Goal: Book appointment/travel/reservation

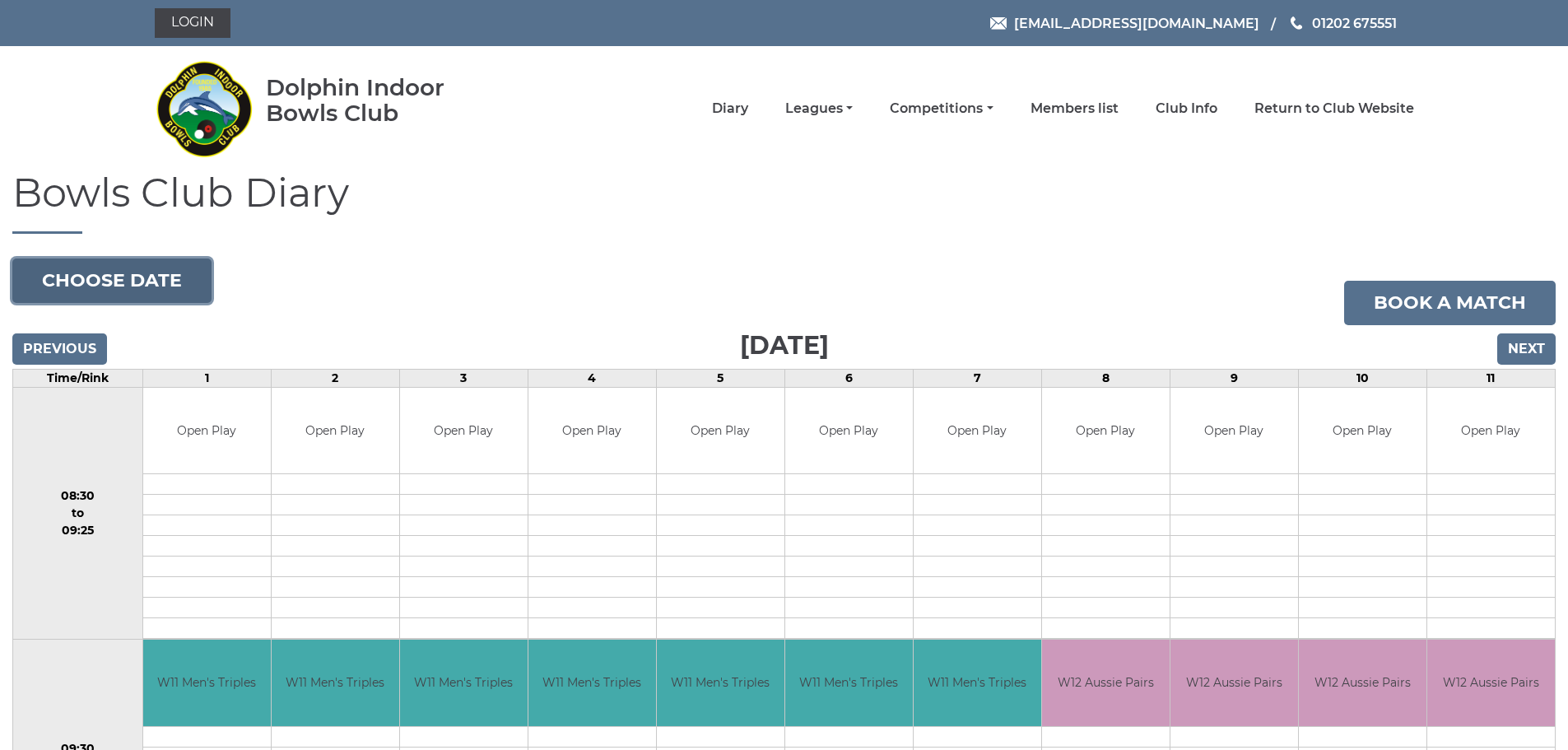
click at [145, 283] on button "Choose date" at bounding box center [111, 281] width 199 height 45
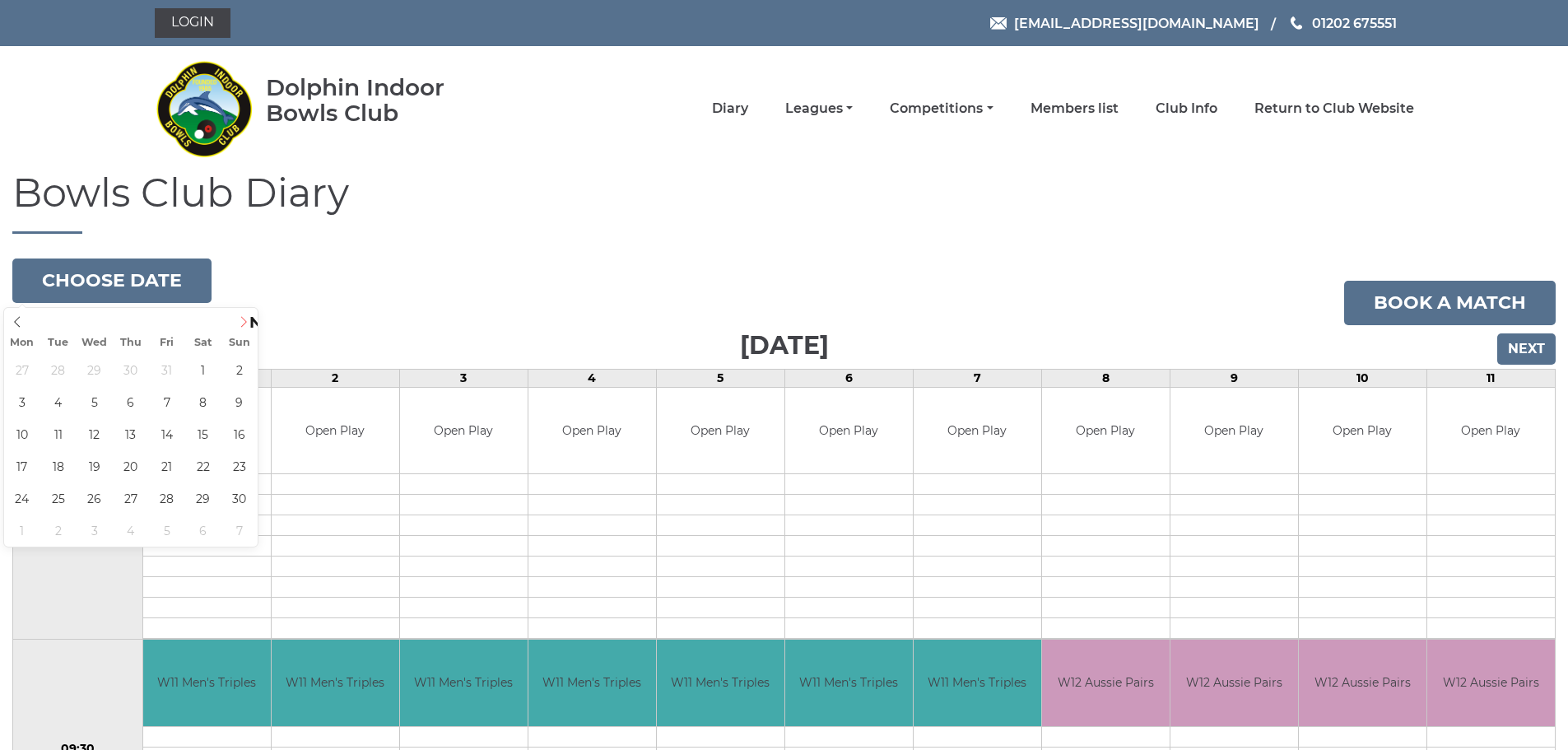
click at [244, 314] on span at bounding box center [243, 319] width 27 height 23
type input "2025-12-08"
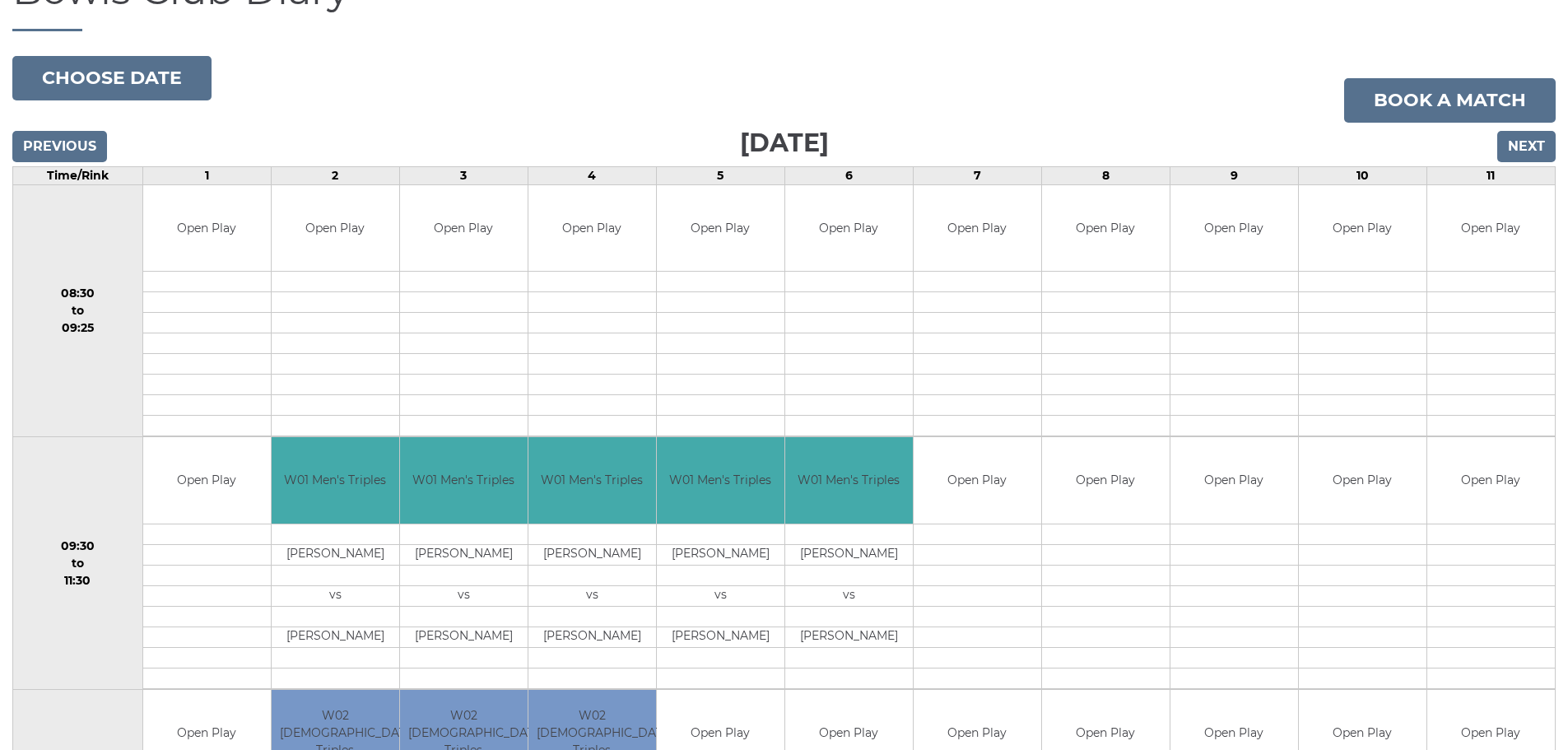
scroll to position [50, 0]
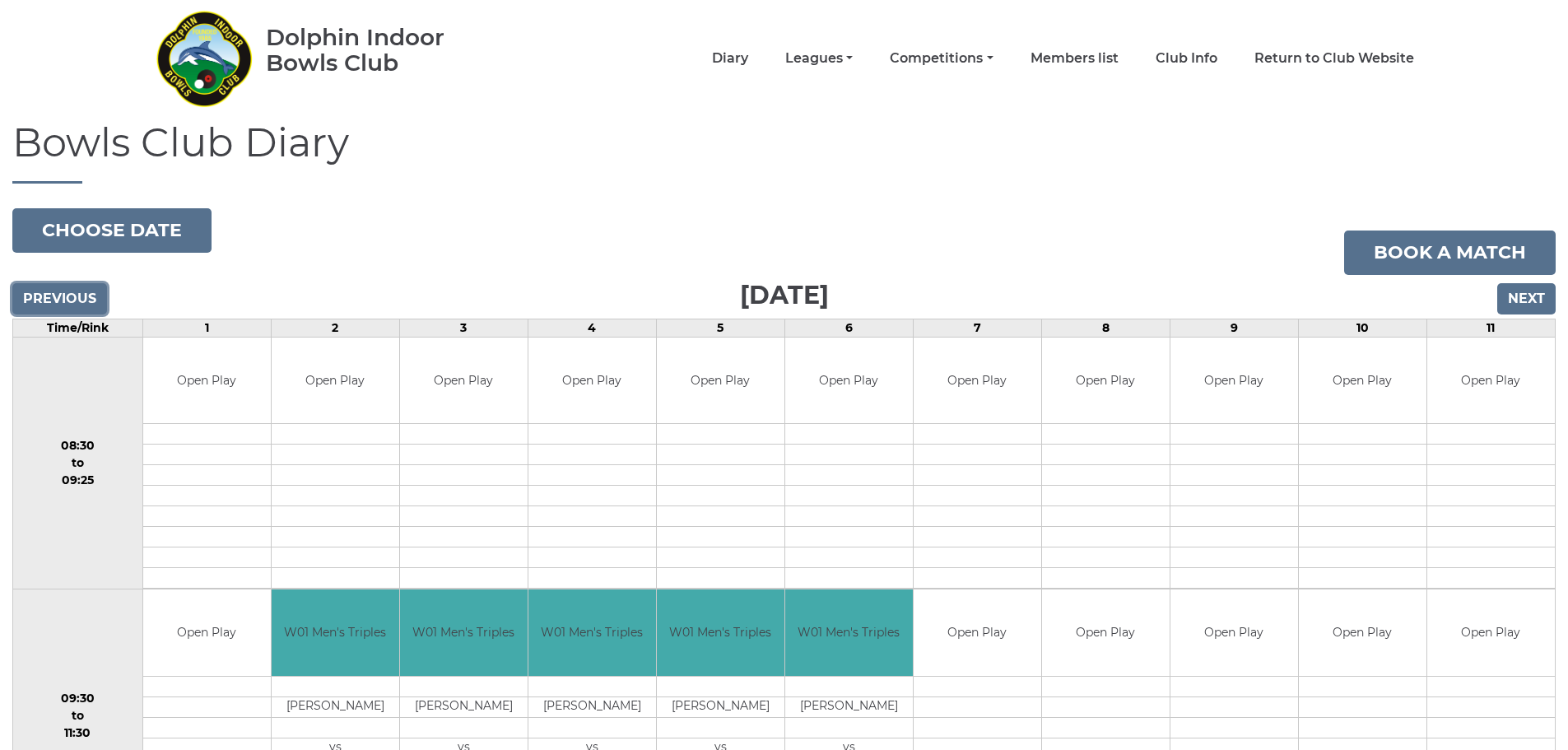
click at [61, 296] on input "Previous" at bounding box center [59, 299] width 95 height 32
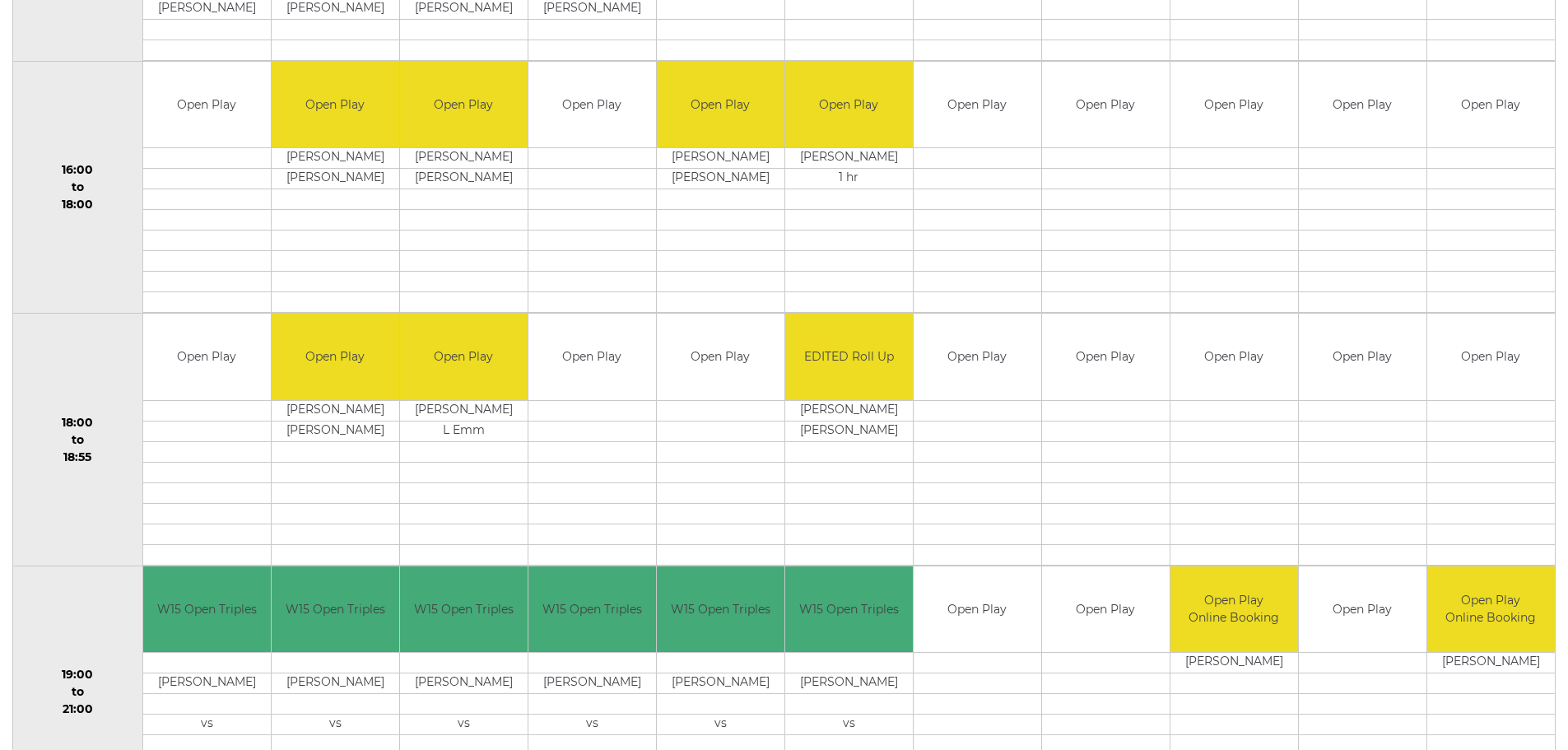
scroll to position [1450, 0]
